Goal: Task Accomplishment & Management: Manage account settings

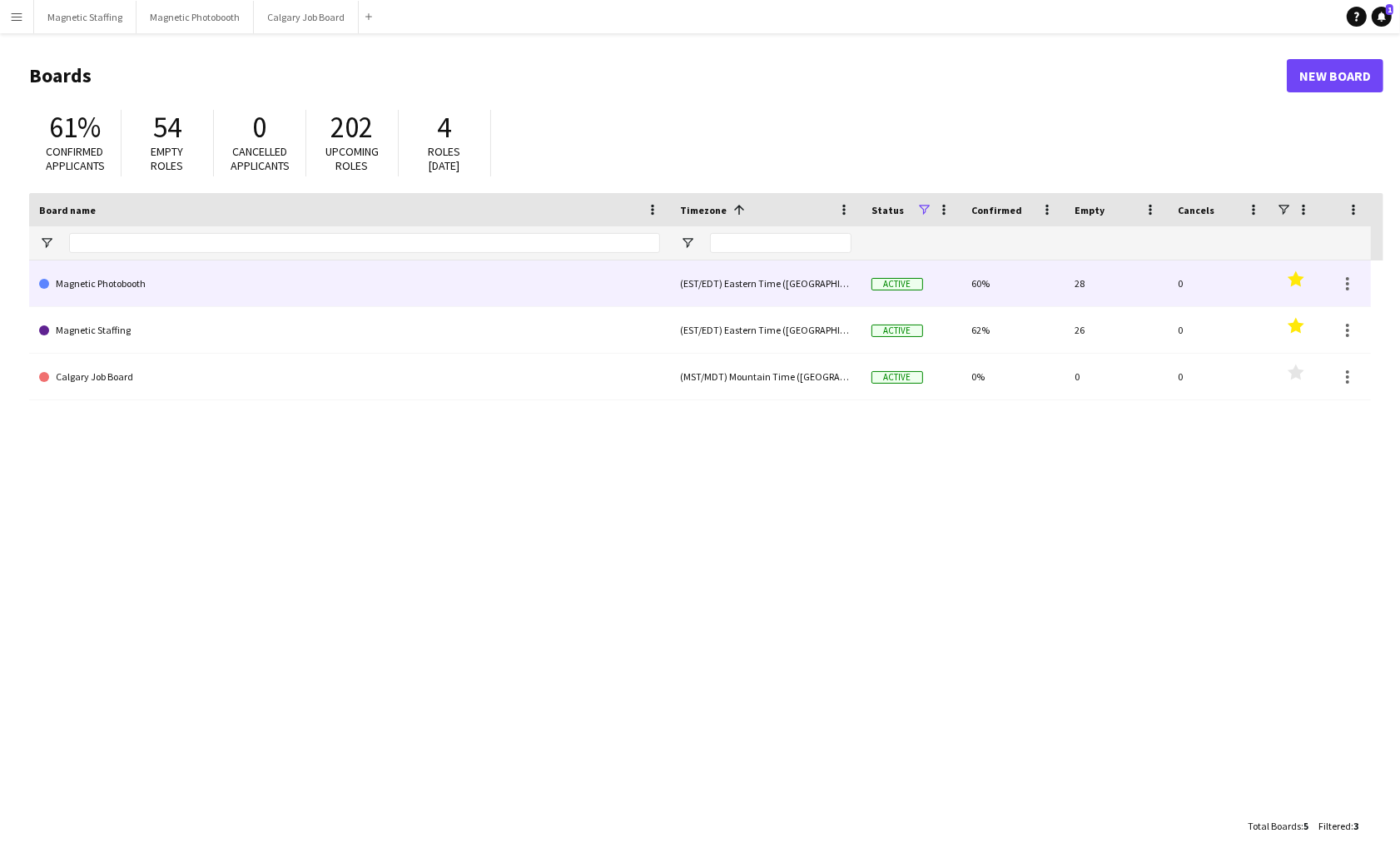
click at [195, 287] on link "Magnetic Photobooth" at bounding box center [350, 284] width 621 height 47
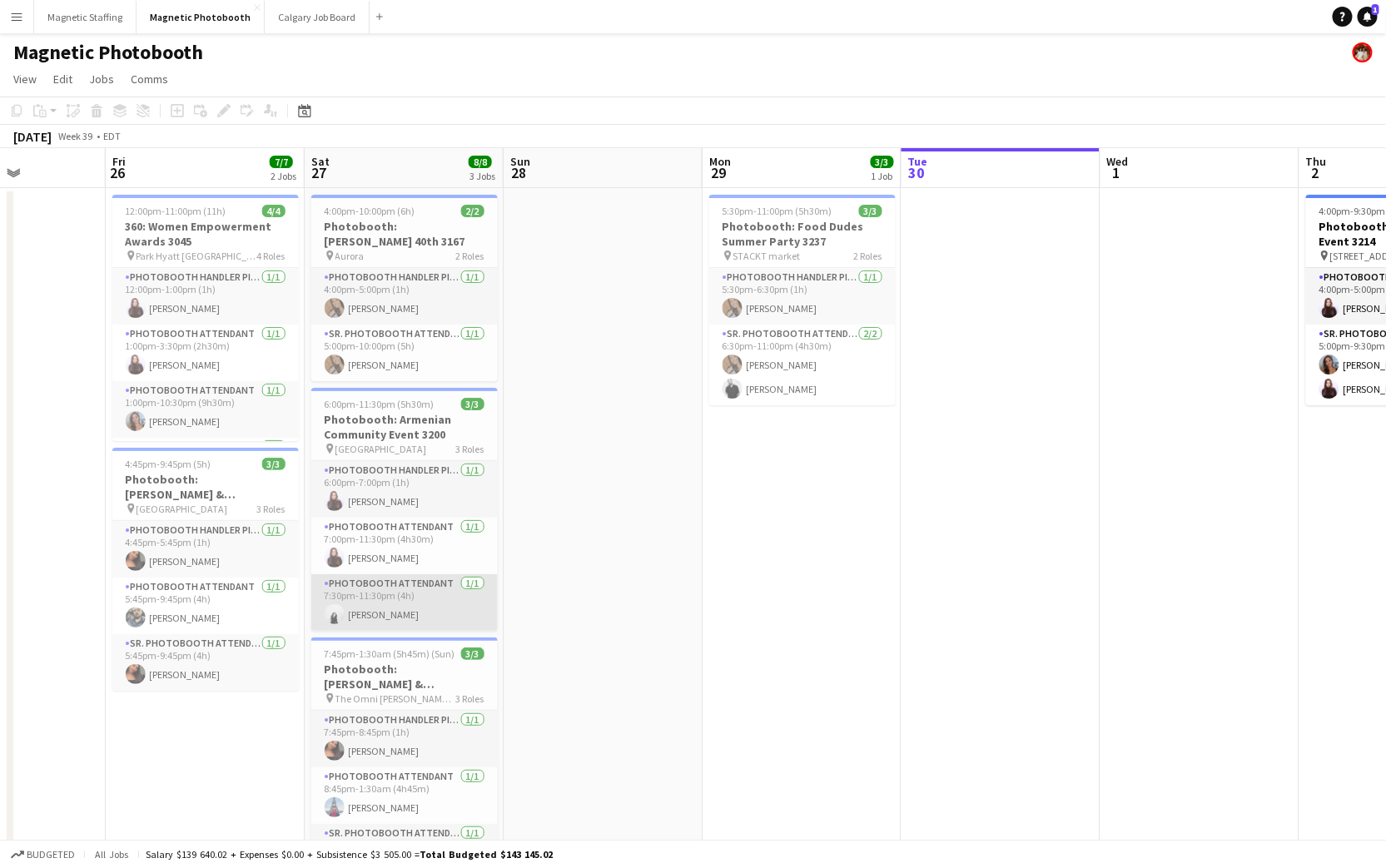
scroll to position [17, 0]
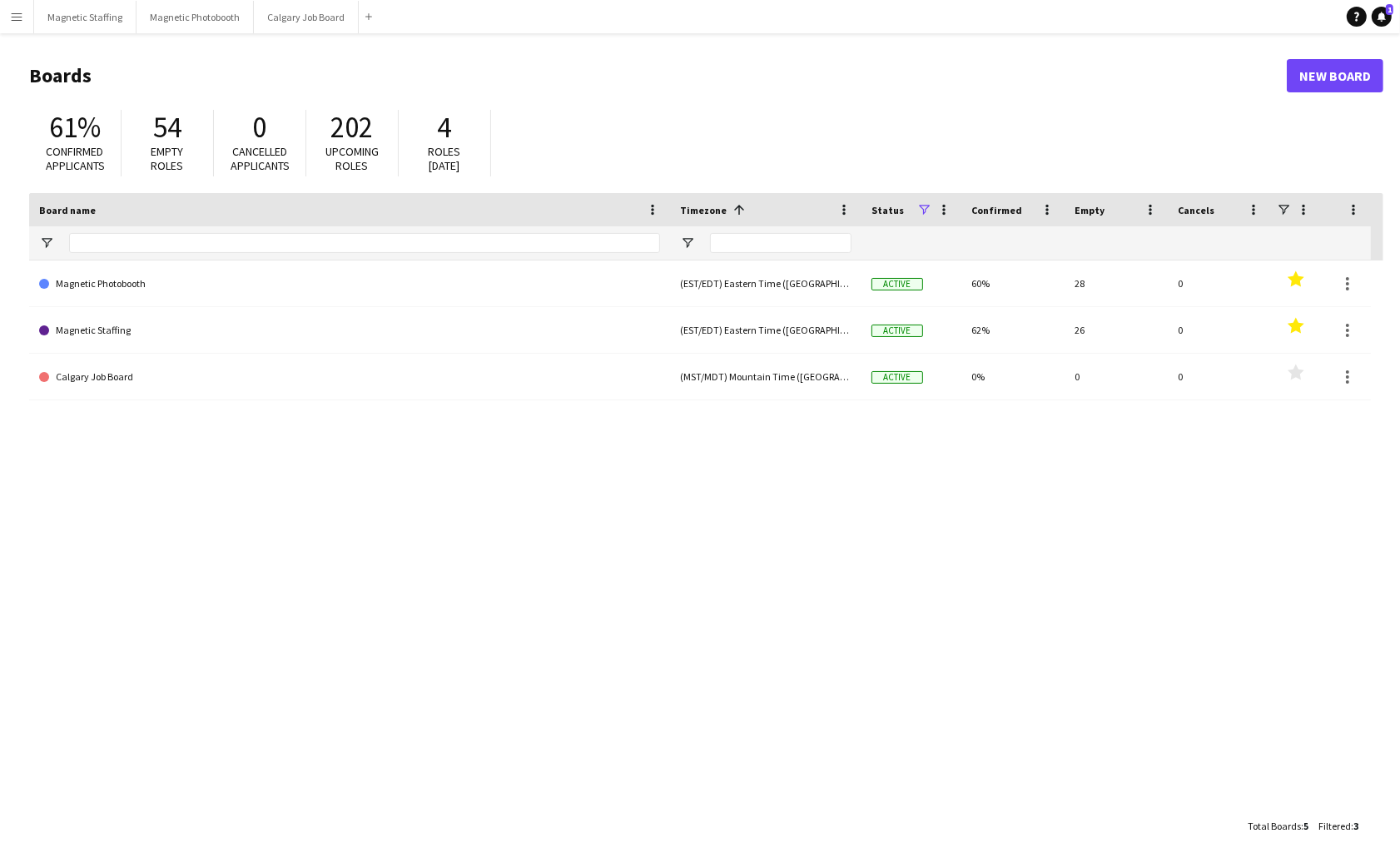
click at [25, 21] on button "Menu" at bounding box center [17, 17] width 33 height 33
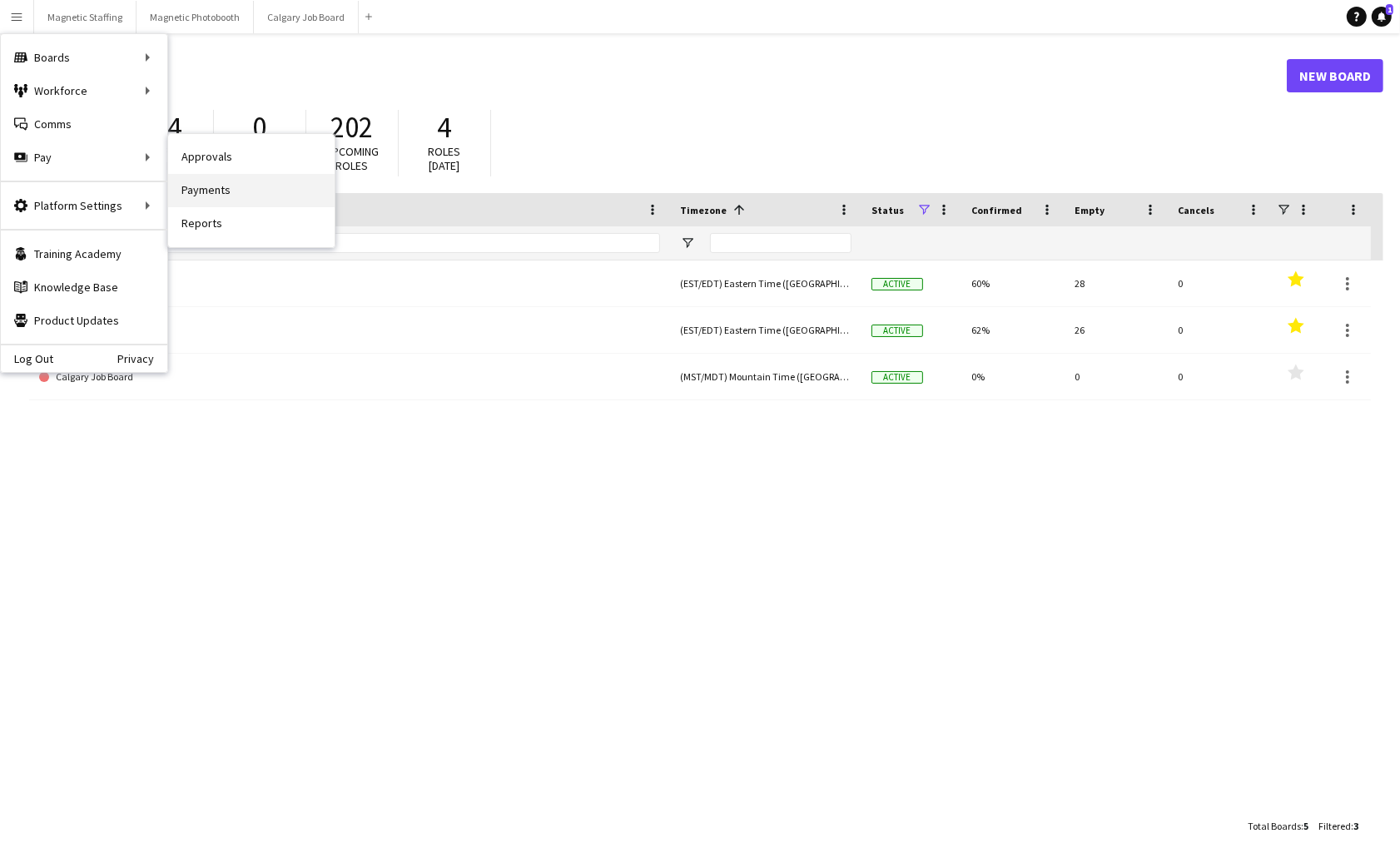
click at [207, 189] on link "Payments" at bounding box center [251, 191] width 167 height 33
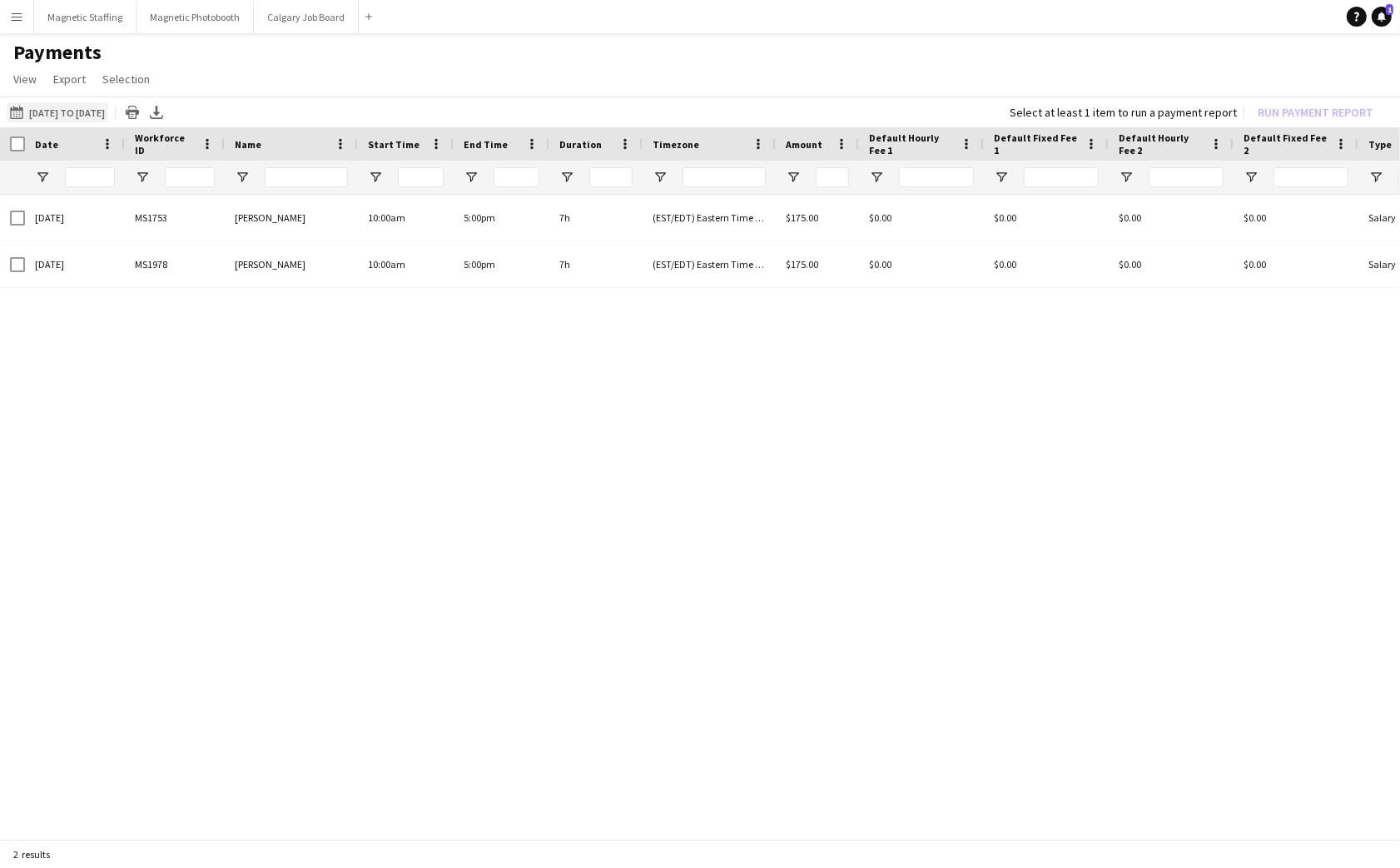
click at [108, 110] on button "[DATE] to [DATE] [DATE] to [DATE]" at bounding box center [57, 112] width 101 height 20
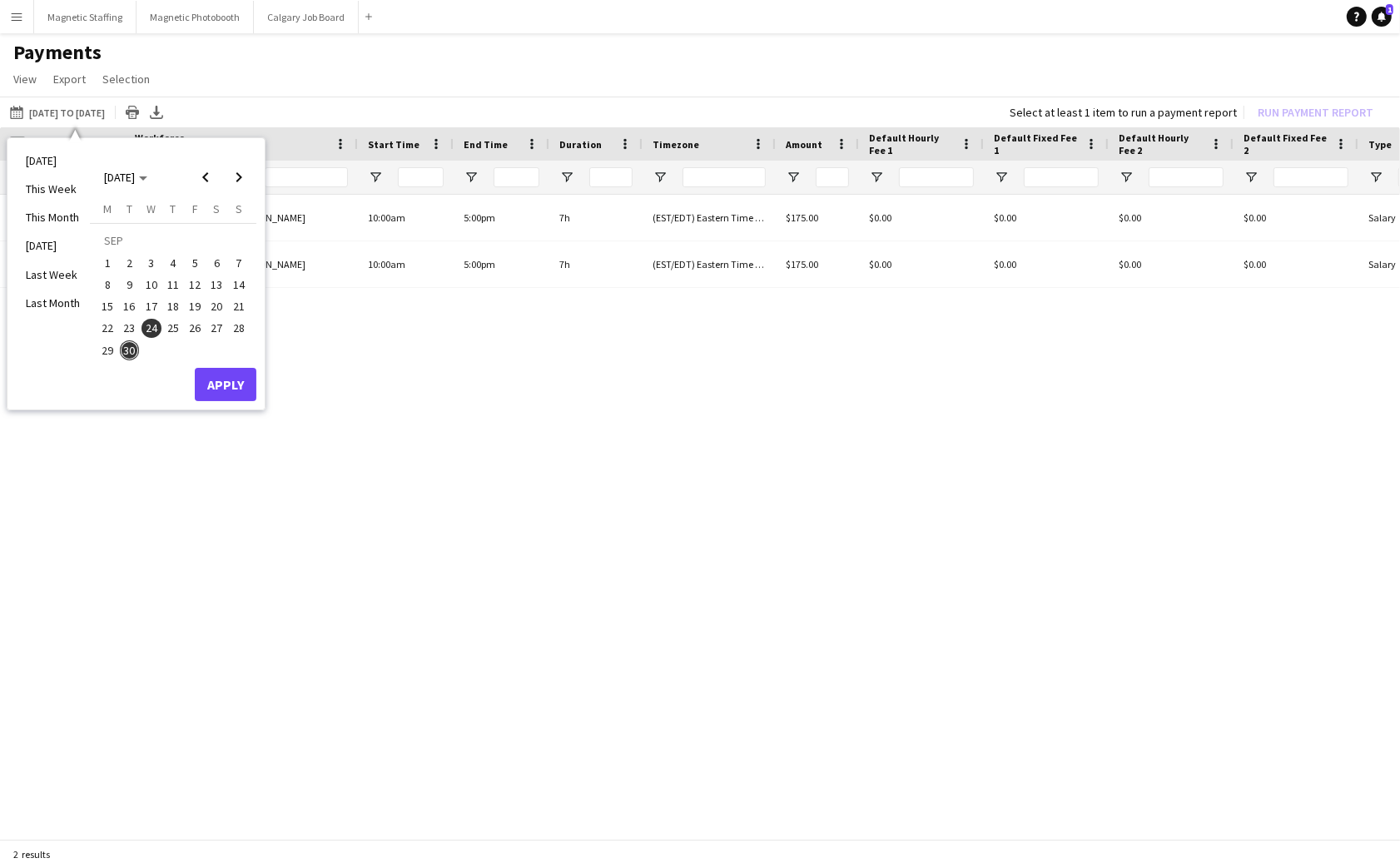
click at [126, 352] on span "30" at bounding box center [130, 351] width 20 height 20
click at [218, 378] on button "Apply" at bounding box center [226, 385] width 62 height 33
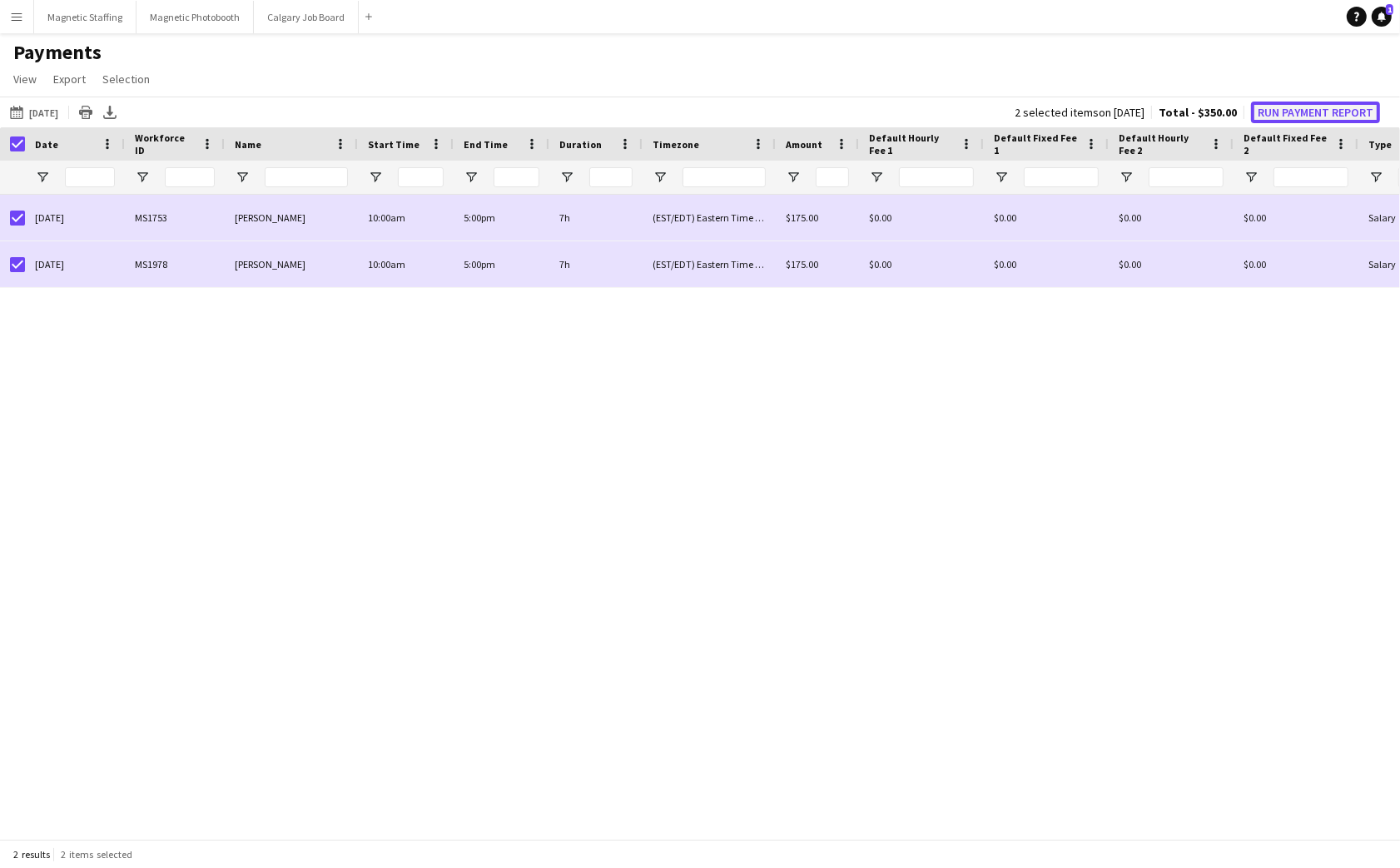
click at [1301, 111] on button "Run Payment Report" at bounding box center [1315, 112] width 129 height 22
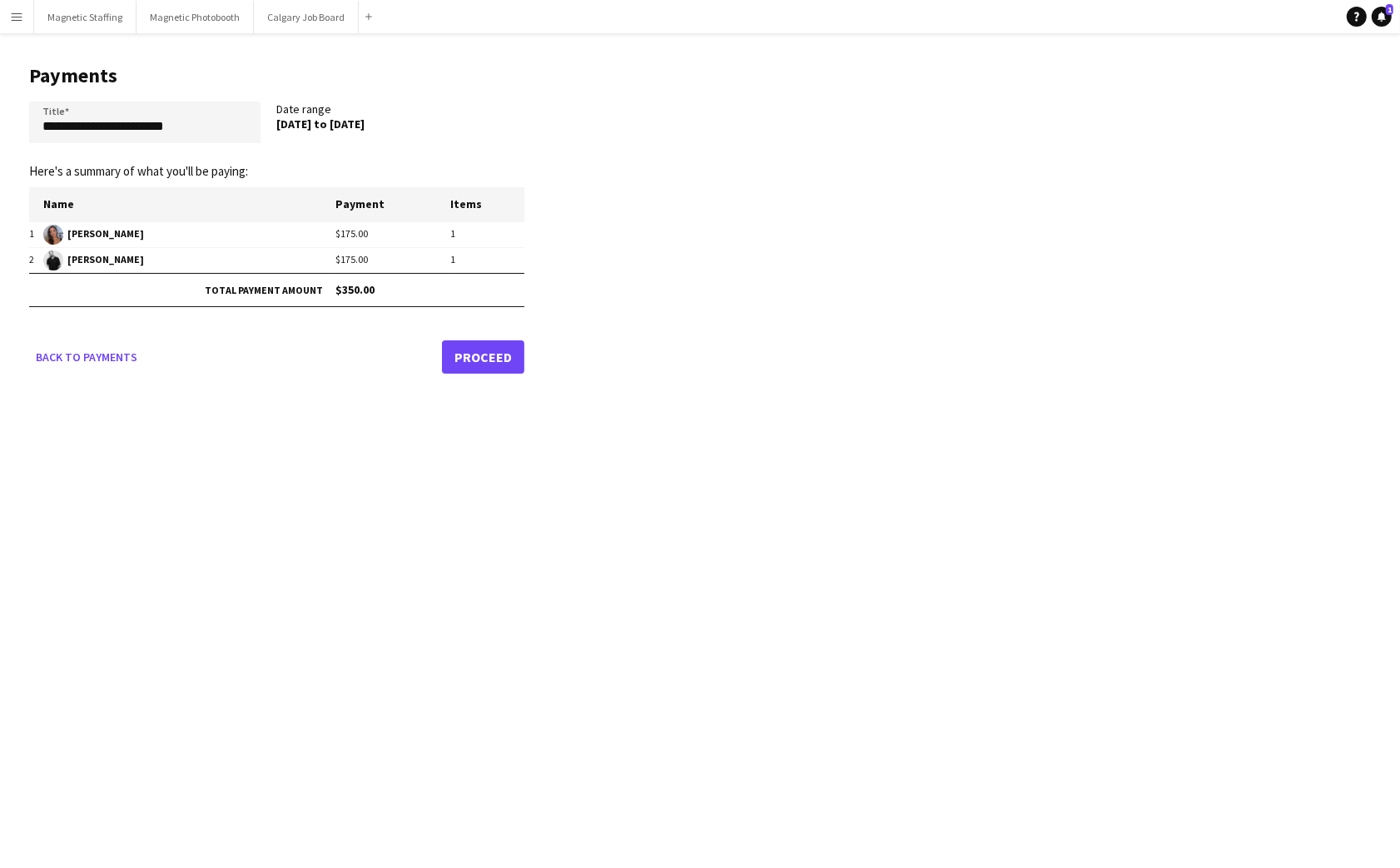
click at [474, 364] on link "Proceed" at bounding box center [483, 357] width 82 height 33
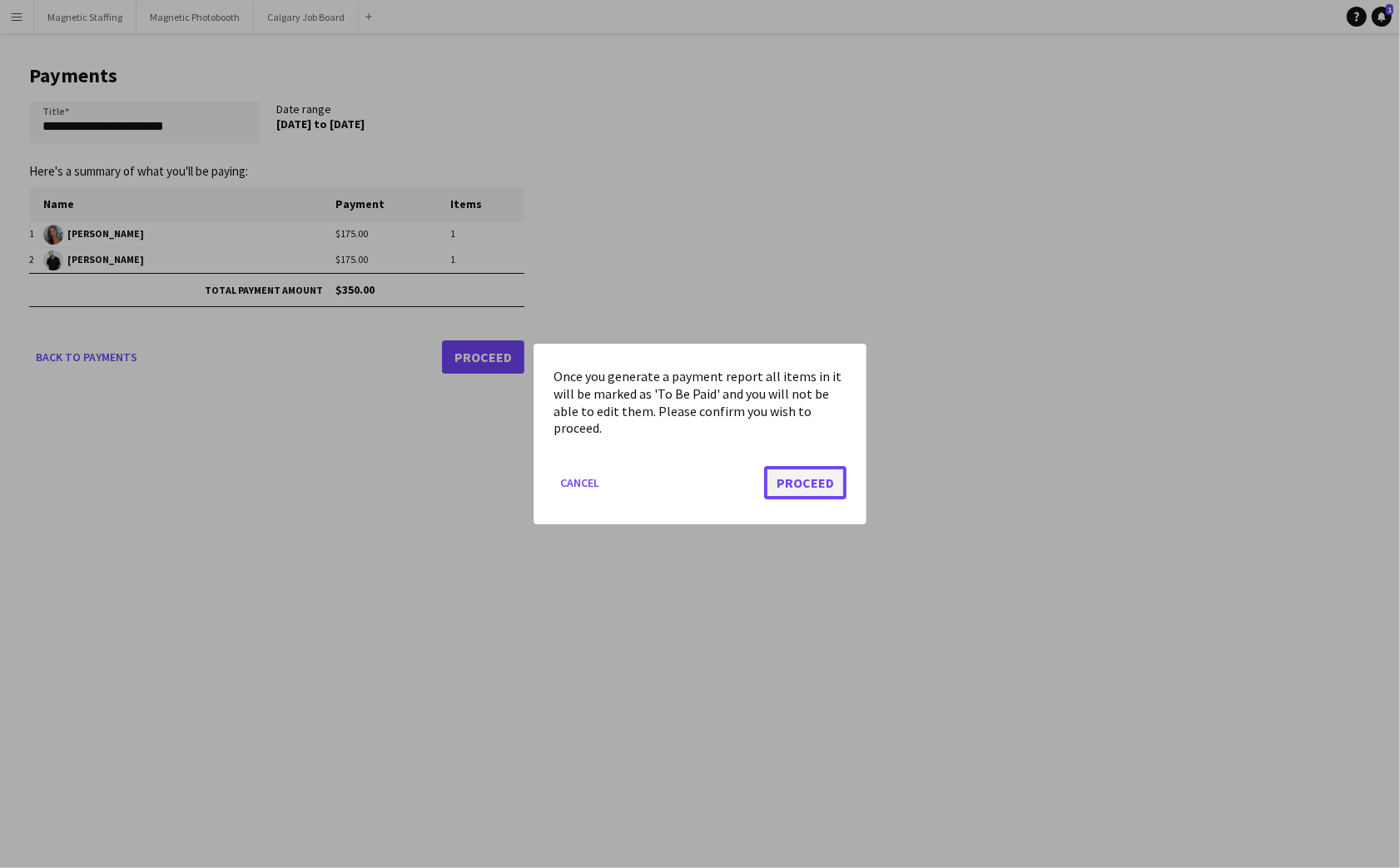
click at [829, 487] on button "Proceed" at bounding box center [805, 483] width 82 height 33
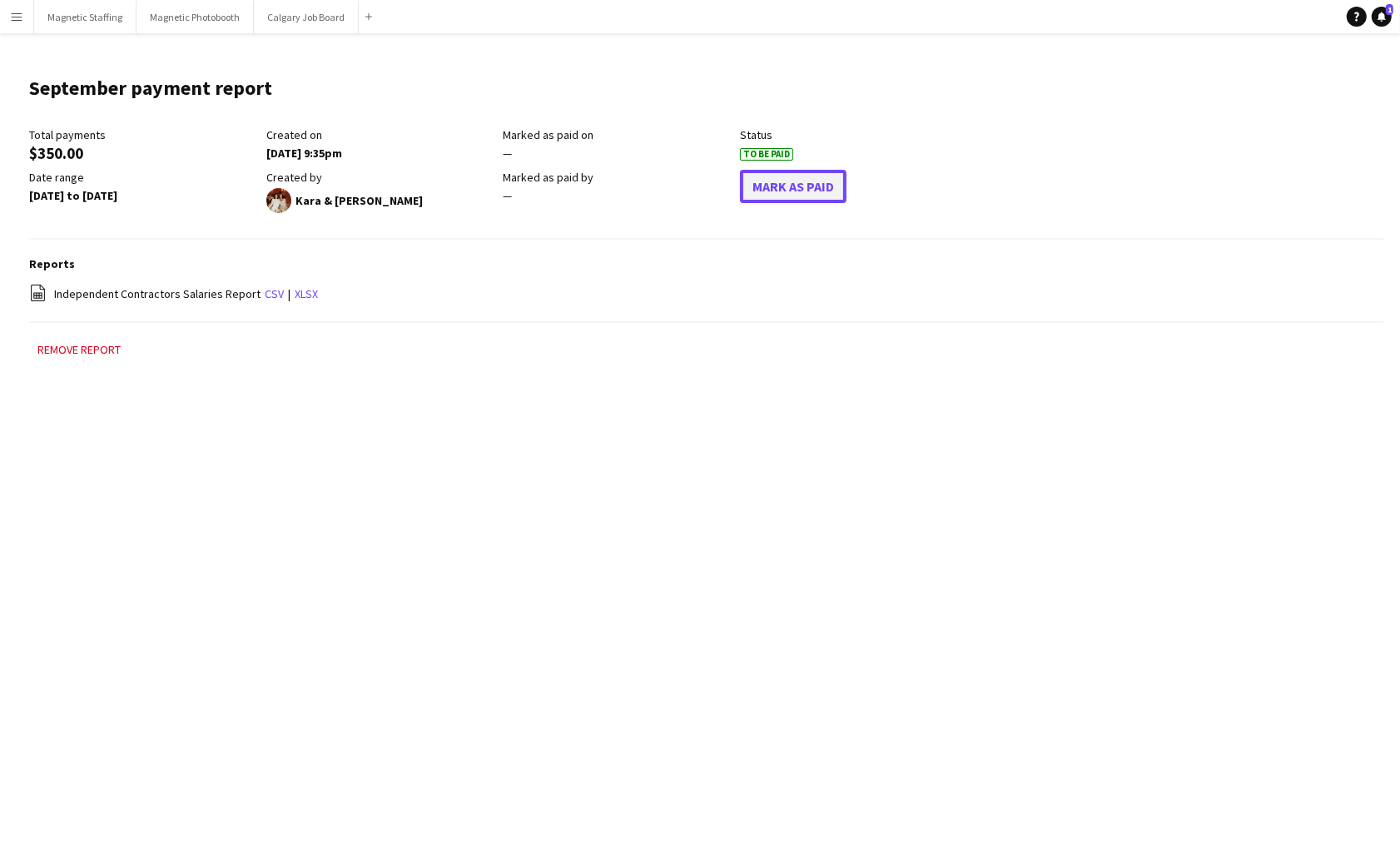
click at [800, 194] on button "Mark As Paid" at bounding box center [792, 187] width 106 height 33
click at [299, 298] on link "xlsx" at bounding box center [306, 294] width 23 height 15
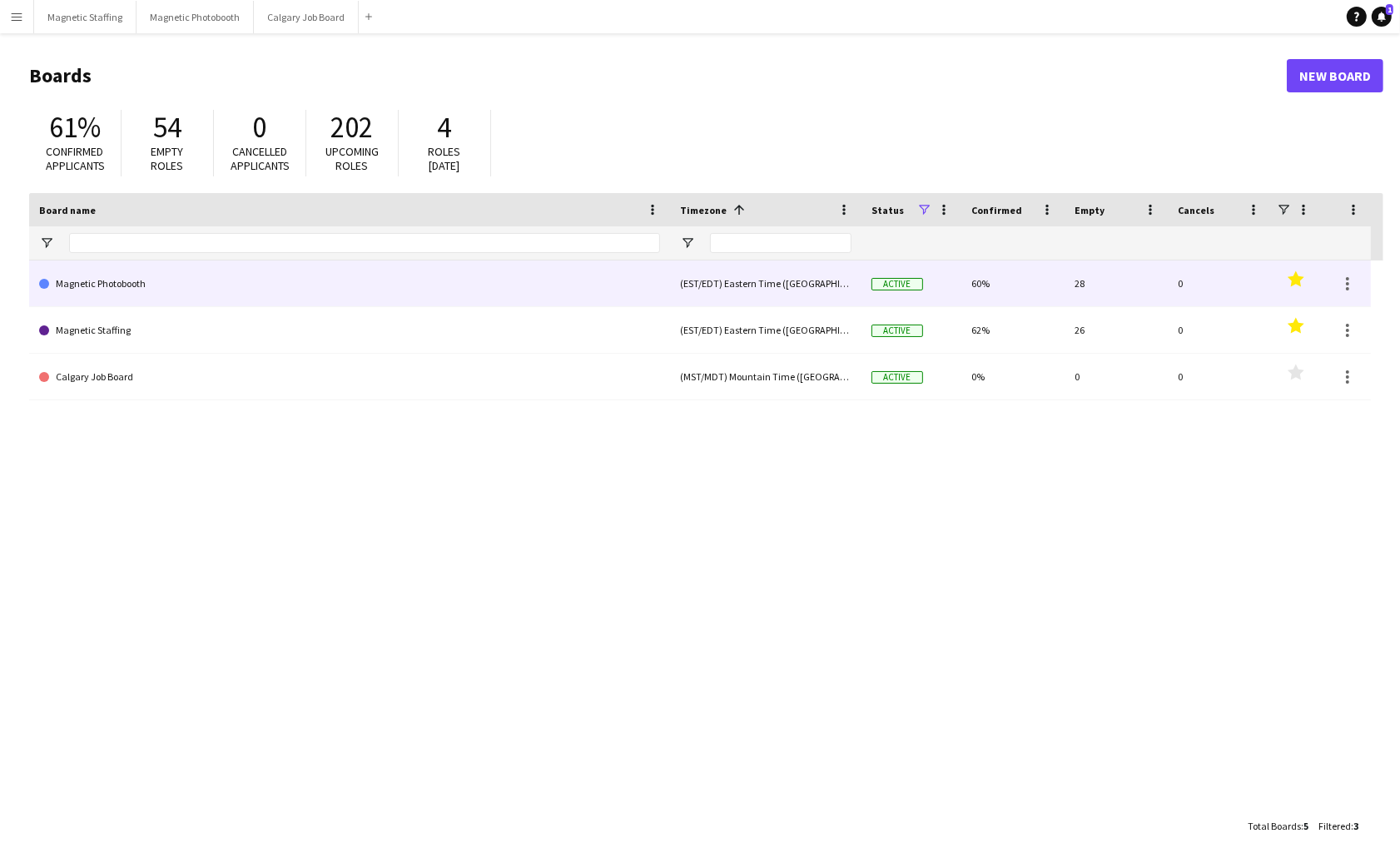
click at [201, 295] on link "Magnetic Photobooth" at bounding box center [350, 284] width 621 height 47
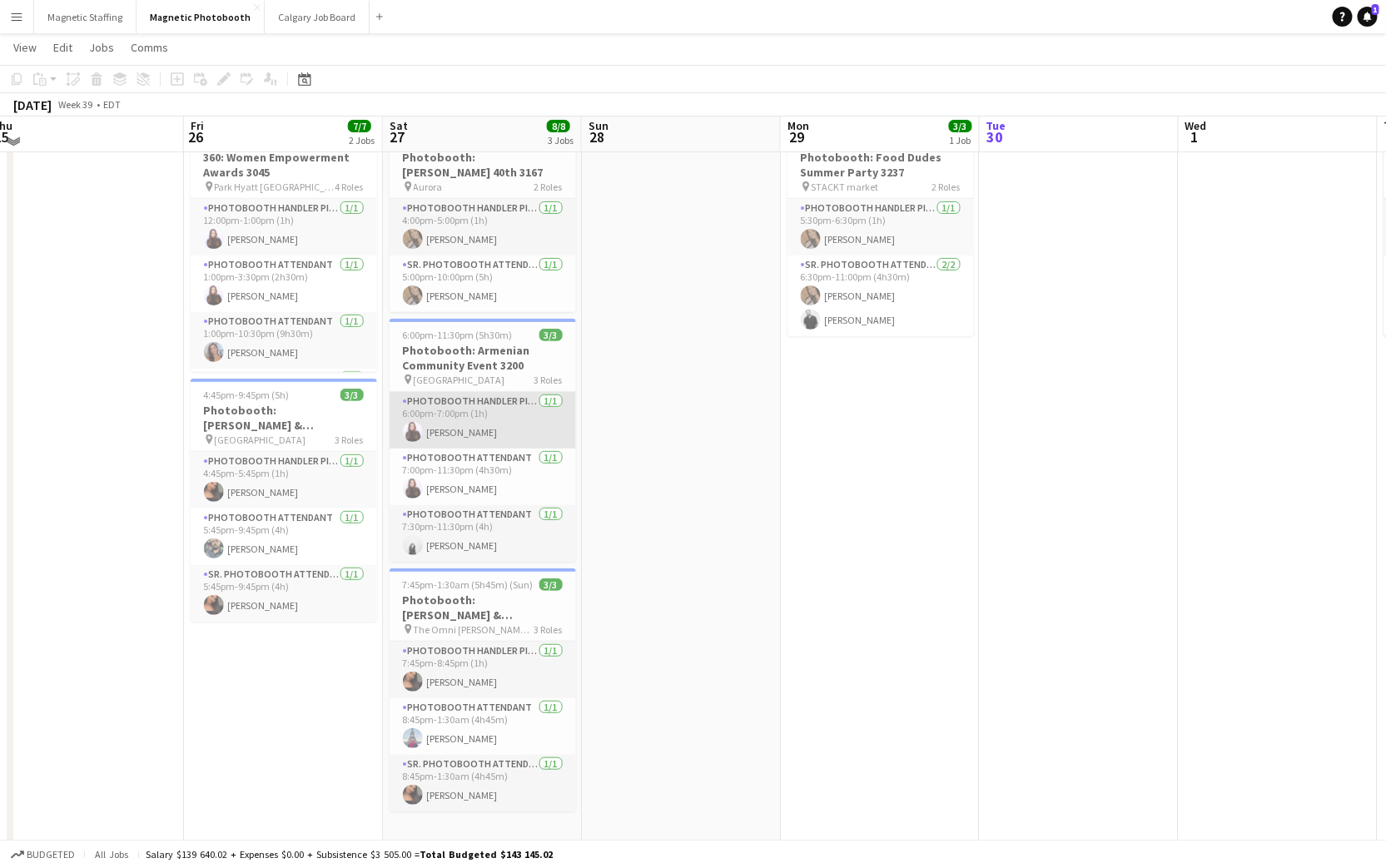
scroll to position [76, 0]
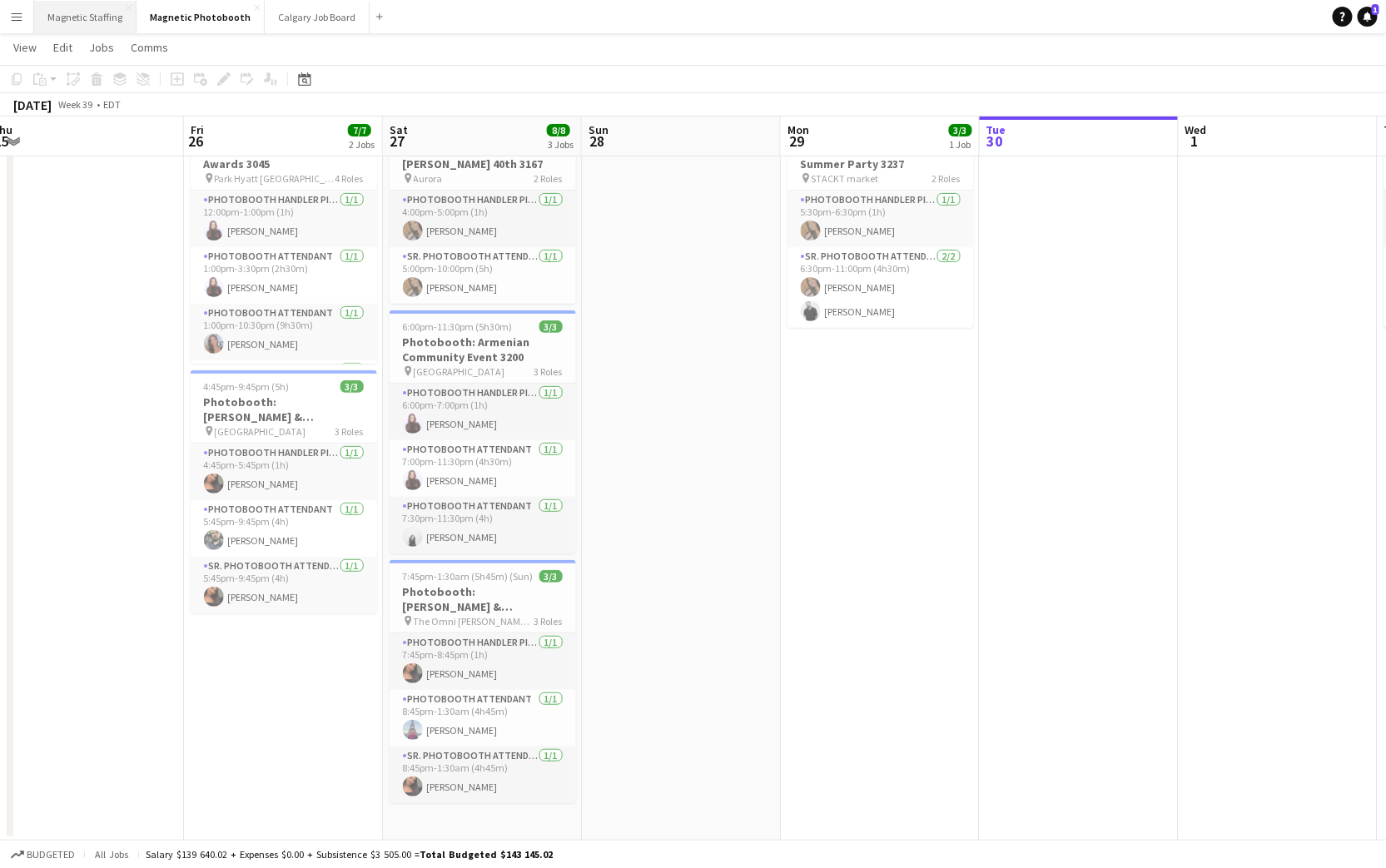
click at [88, 20] on button "Magnetic Staffing Close" at bounding box center [85, 17] width 102 height 33
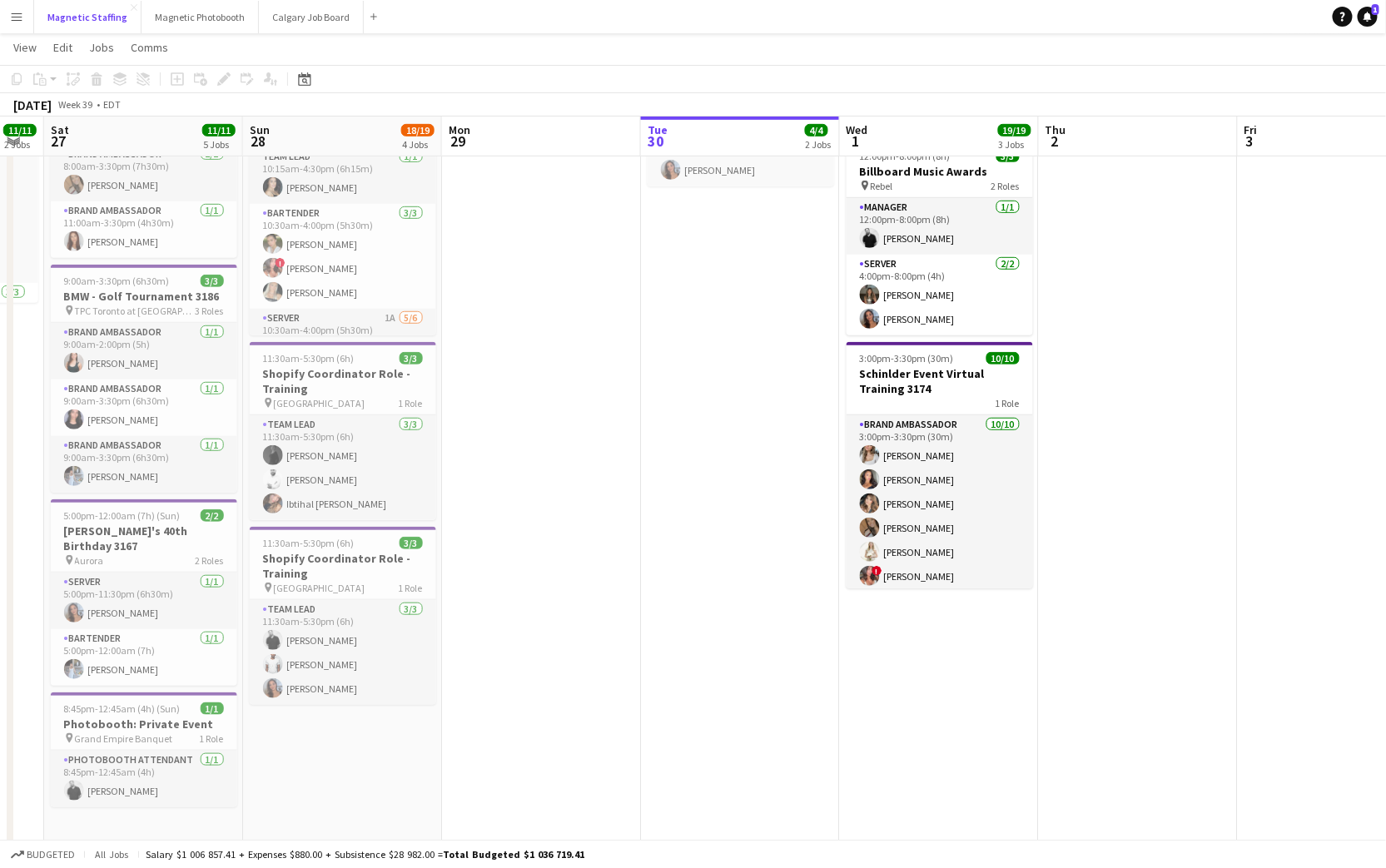
scroll to position [307, 0]
click at [141, 716] on h3 "Photobooth: Private Event" at bounding box center [144, 723] width 187 height 15
